Goal: Transaction & Acquisition: Purchase product/service

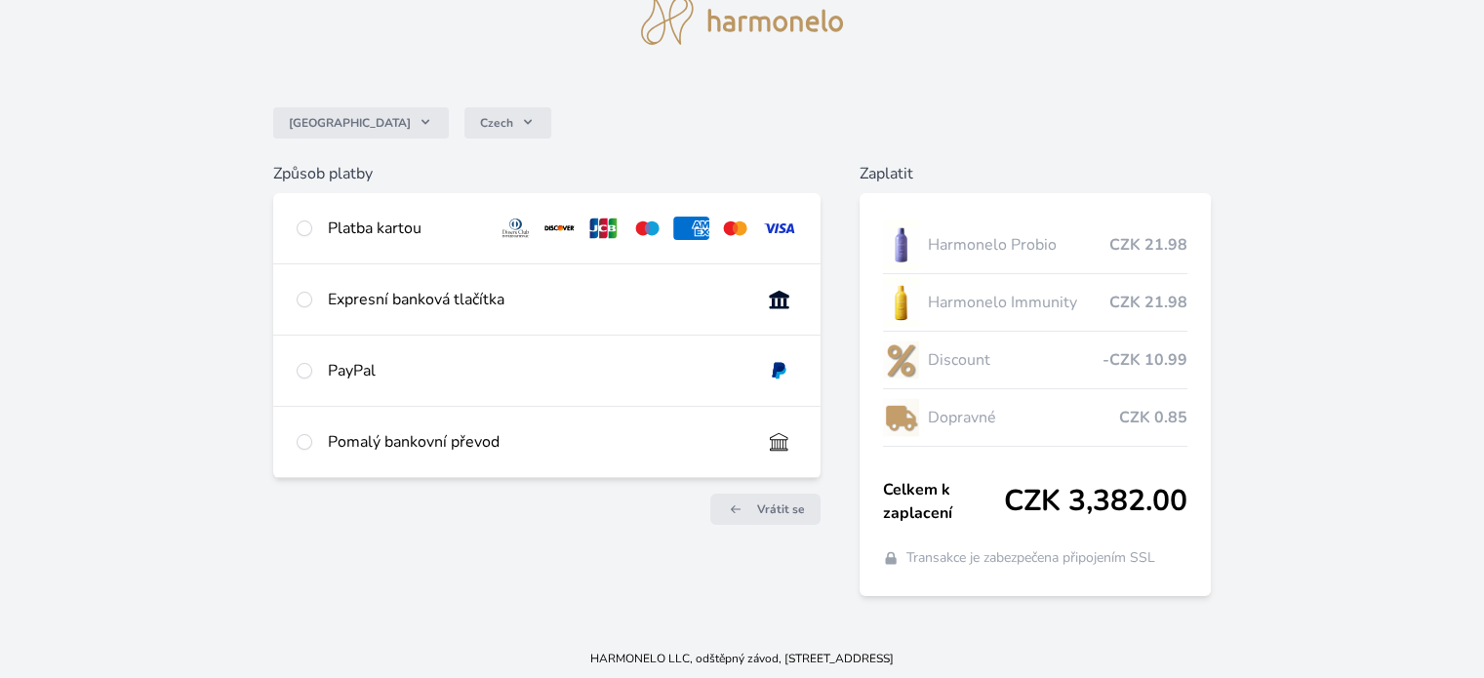
scroll to position [85, 0]
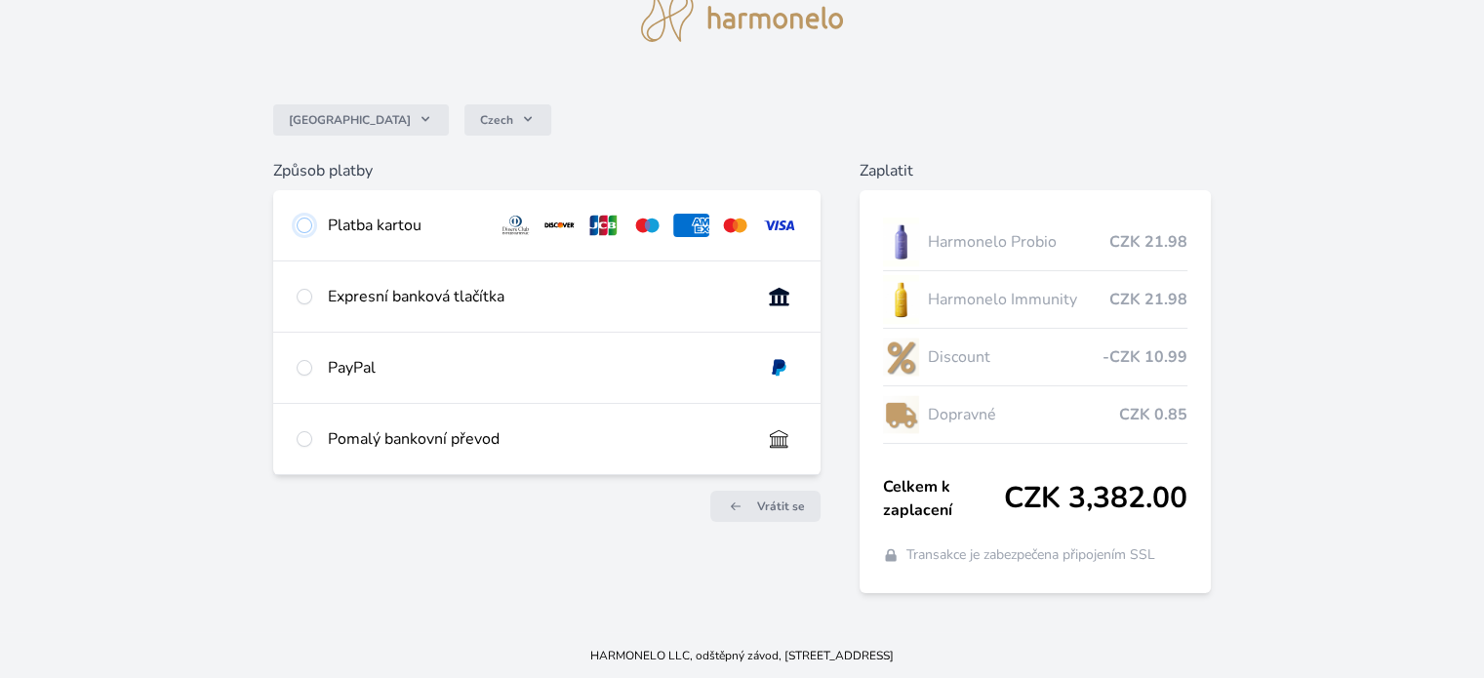
click at [305, 225] on input "radio" at bounding box center [305, 226] width 16 height 16
radio input "true"
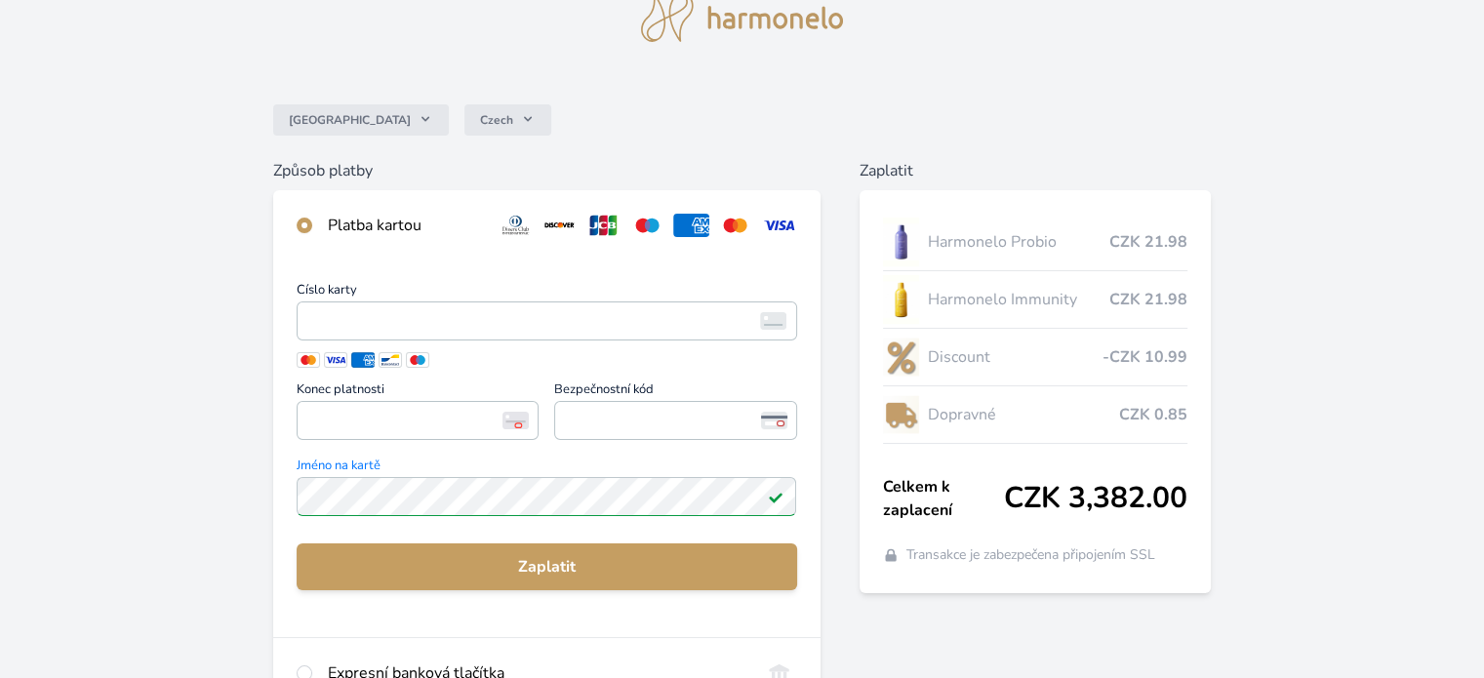
click at [191, 366] on div "Česko Czech Způsob platby Platba kartou Číslo karty <p>Your browser does not su…" at bounding box center [742, 434] width 1484 height 1038
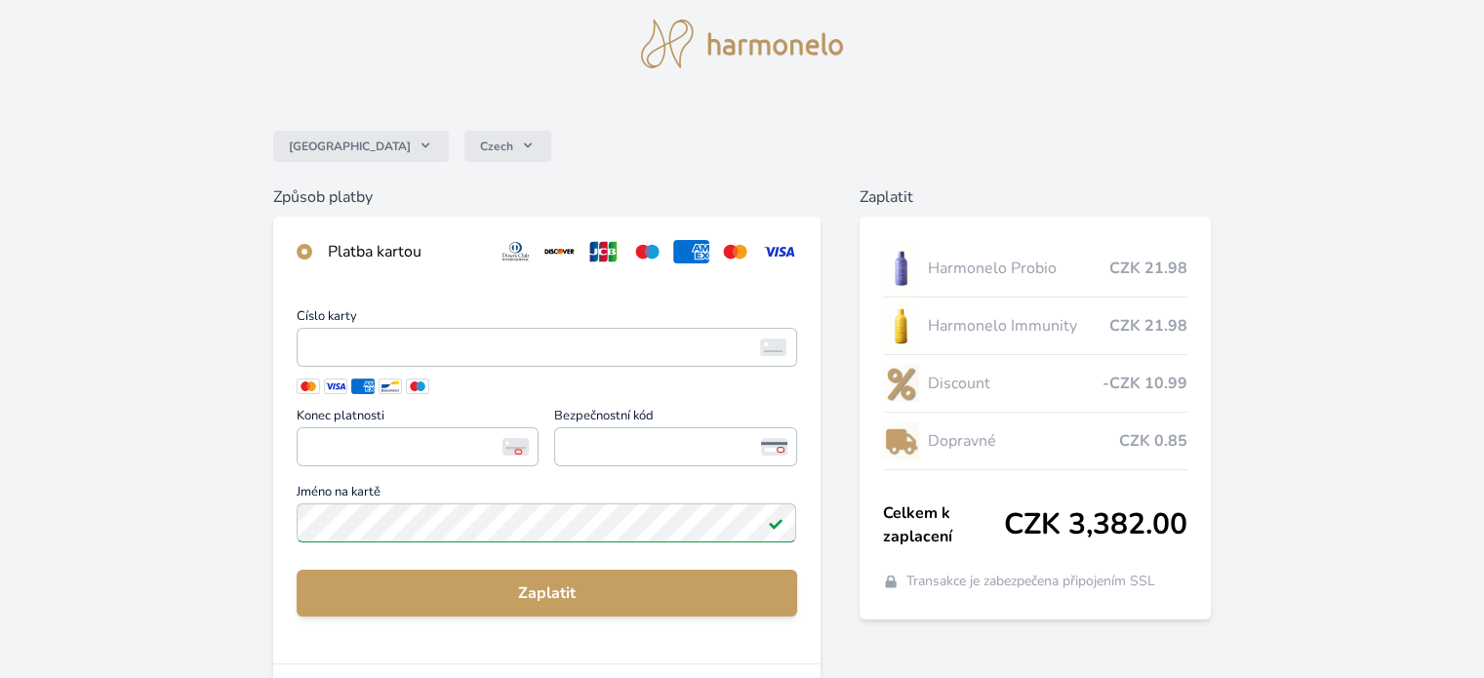
scroll to position [58, 0]
click at [520, 362] on span "<p>Your browser does not support iframes.</p>" at bounding box center [547, 348] width 500 height 39
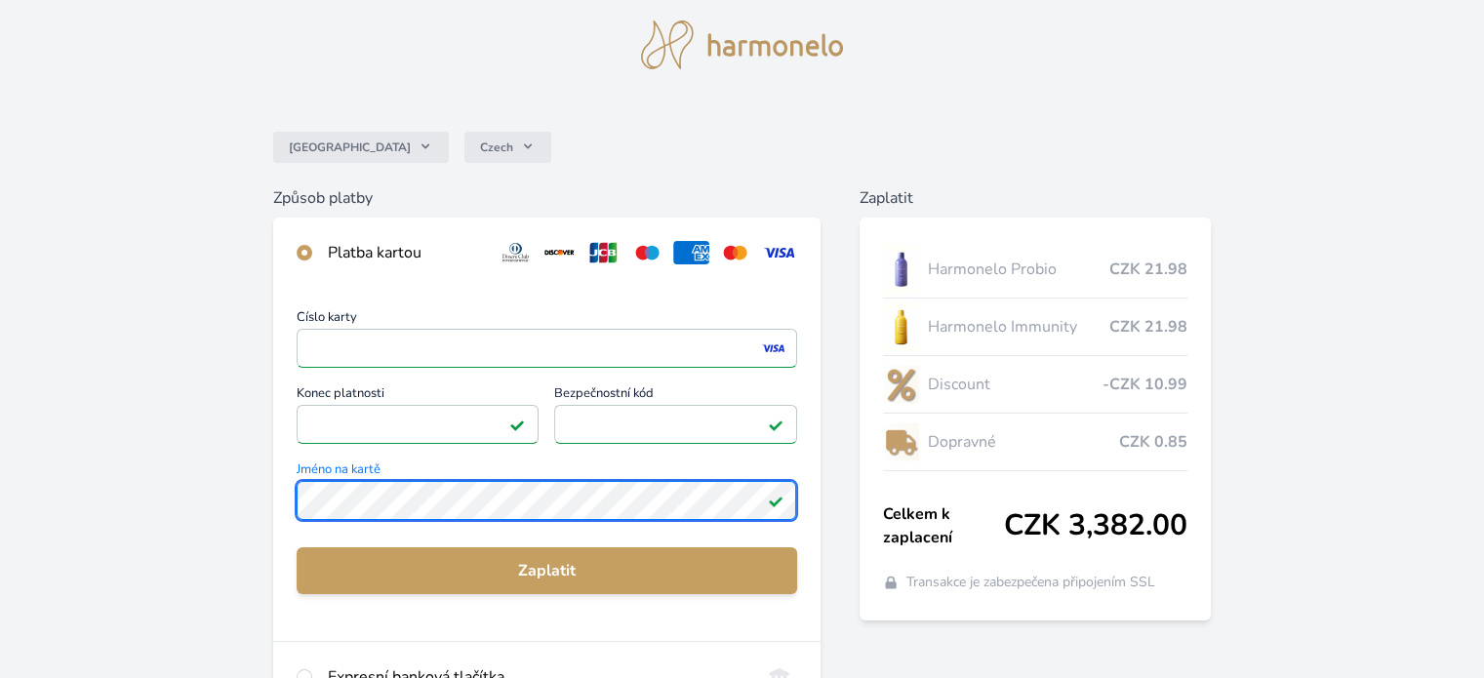
click at [0, 517] on div "Česko Czech Způsob platby Platba kartou Číslo karty <p>Your browser does not su…" at bounding box center [742, 449] width 1484 height 1015
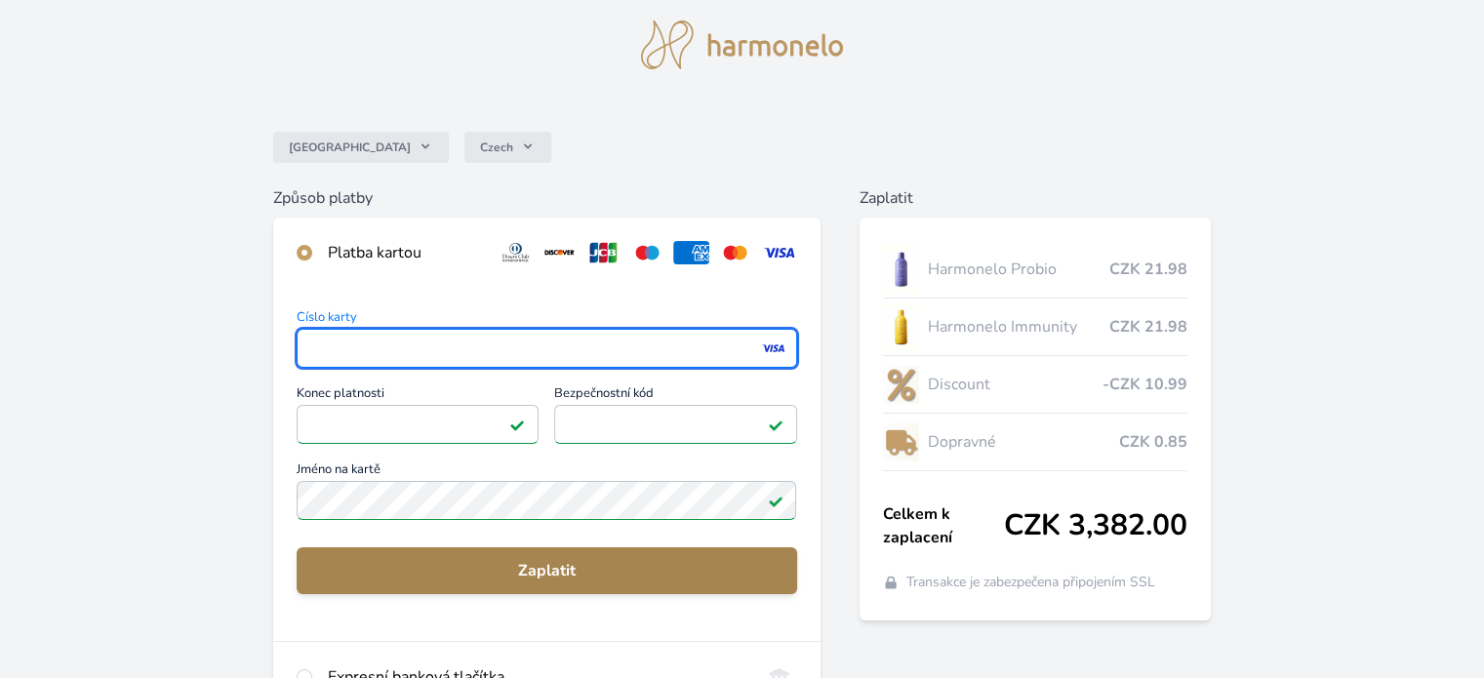
click at [533, 565] on span "Zaplatit" at bounding box center [546, 570] width 468 height 23
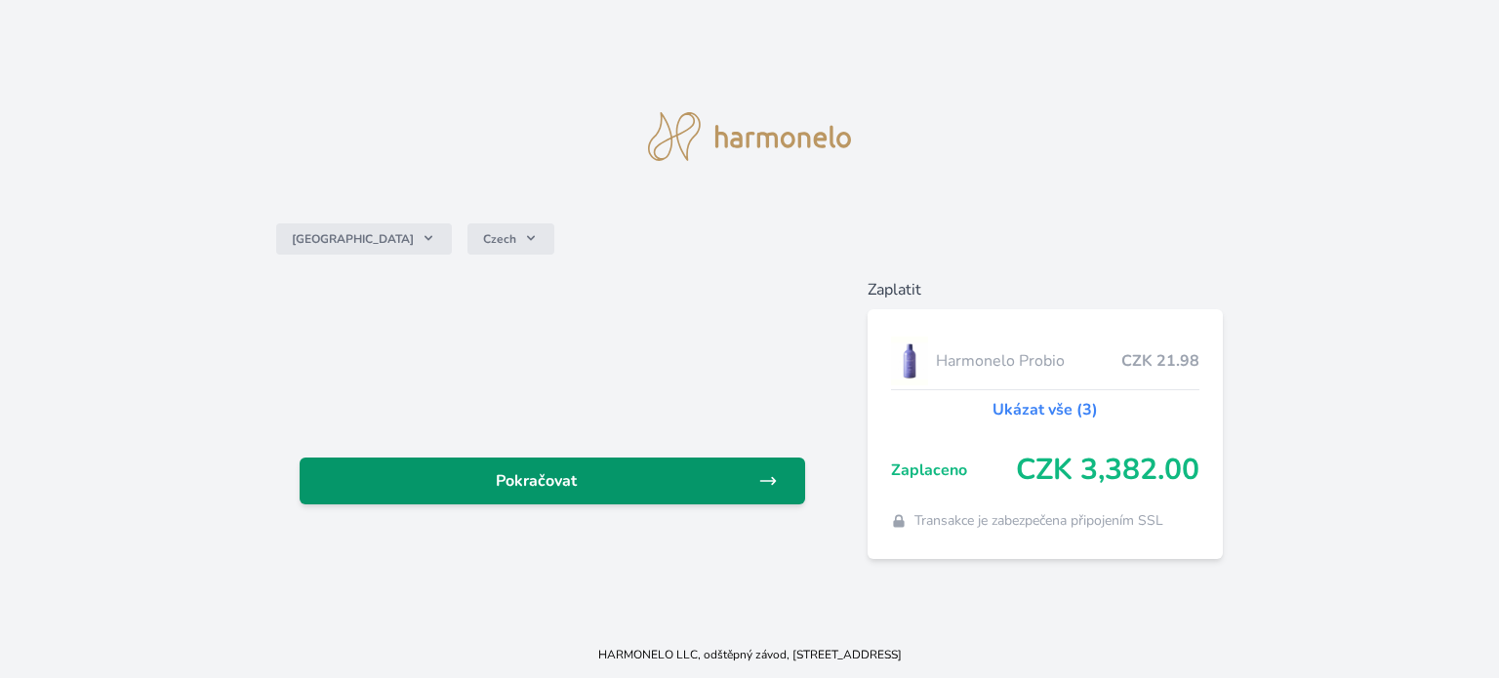
click at [703, 484] on span "Pokračovat" at bounding box center [536, 480] width 443 height 23
